Goal: Task Accomplishment & Management: Manage account settings

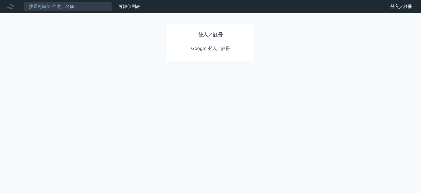
click at [208, 51] on link "Google 登入／註冊" at bounding box center [210, 49] width 57 height 12
click at [199, 49] on link "Google 登入／註冊" at bounding box center [210, 49] width 57 height 12
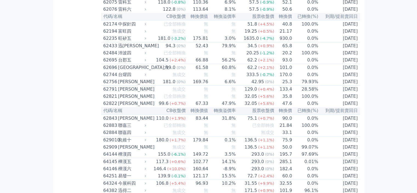
scroll to position [2137, 0]
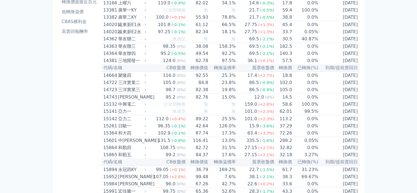
scroll to position [0, 0]
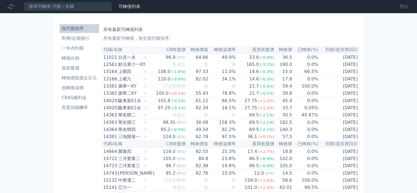
click at [408, 6] on link "登出" at bounding box center [404, 6] width 18 height 9
